Goal: Check status: Check status

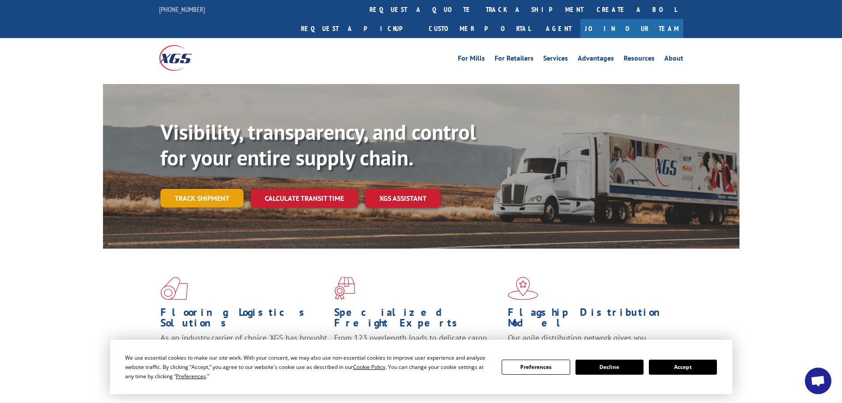
click at [217, 189] on link "Track shipment" at bounding box center [201, 198] width 83 height 19
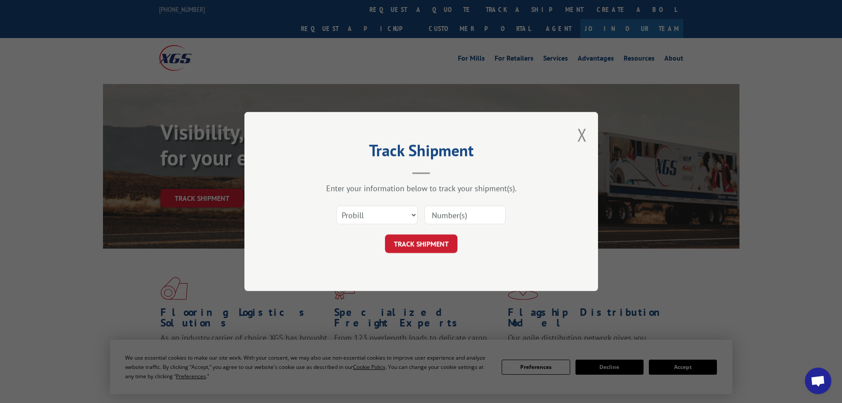
click at [473, 210] on input at bounding box center [464, 215] width 81 height 19
paste input "85501457"
type input "85501457"
click at [413, 211] on select "Select category... Probill BOL PO" at bounding box center [376, 215] width 81 height 19
select select "po"
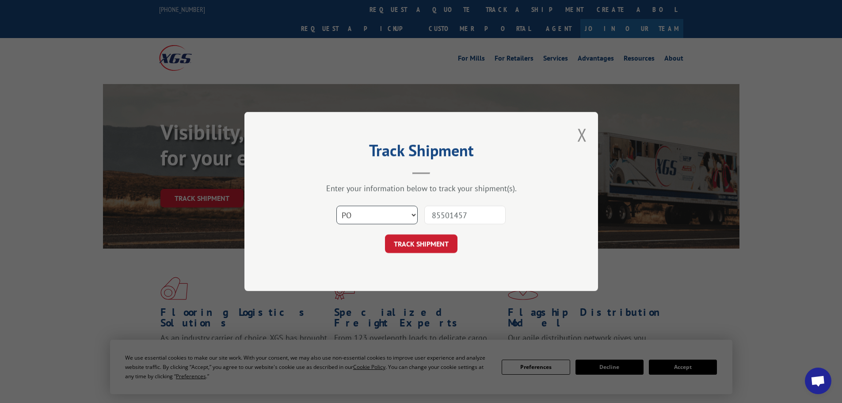
click at [336, 206] on select "Select category... Probill BOL PO" at bounding box center [376, 215] width 81 height 19
click at [433, 240] on button "TRACK SHIPMENT" at bounding box center [421, 243] width 72 height 19
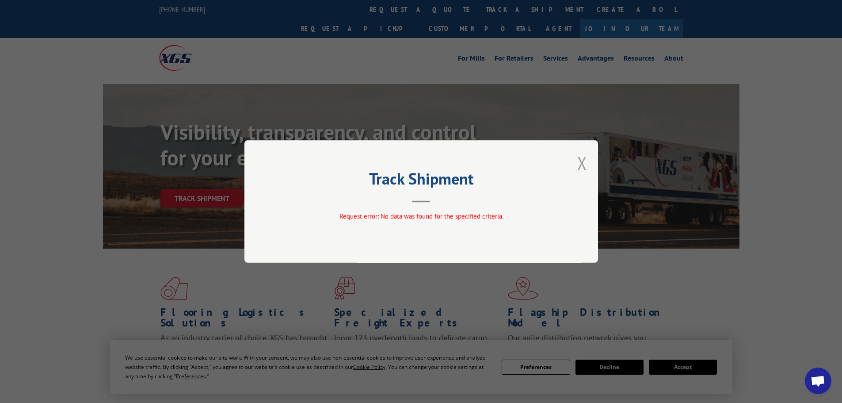
click at [579, 158] on button "Close modal" at bounding box center [582, 162] width 10 height 23
